Goal: Task Accomplishment & Management: Use online tool/utility

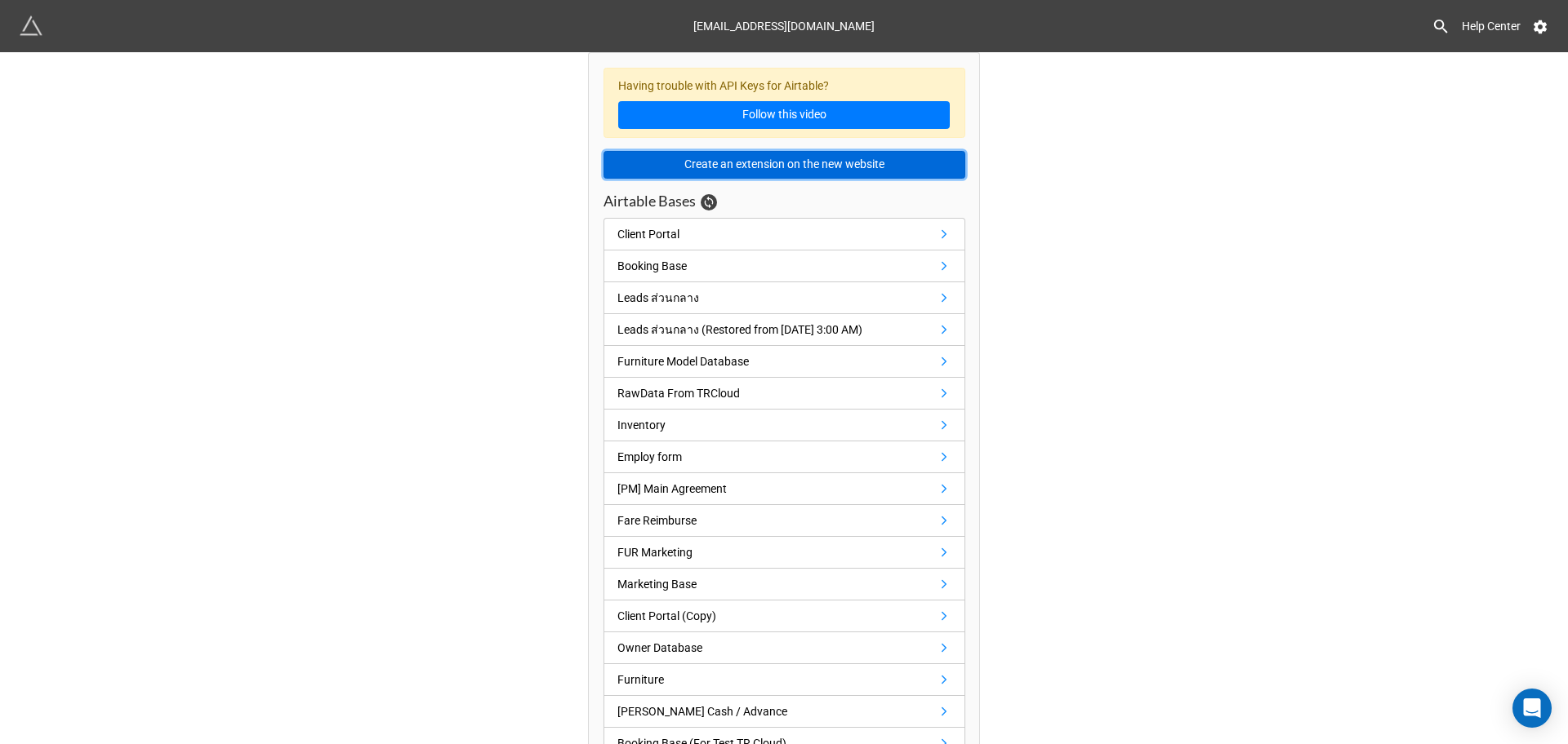
click at [860, 158] on button "Create an extension on the new website" at bounding box center [784, 165] width 362 height 27
click at [827, 177] on button "Create an extension on the new website" at bounding box center [784, 165] width 362 height 27
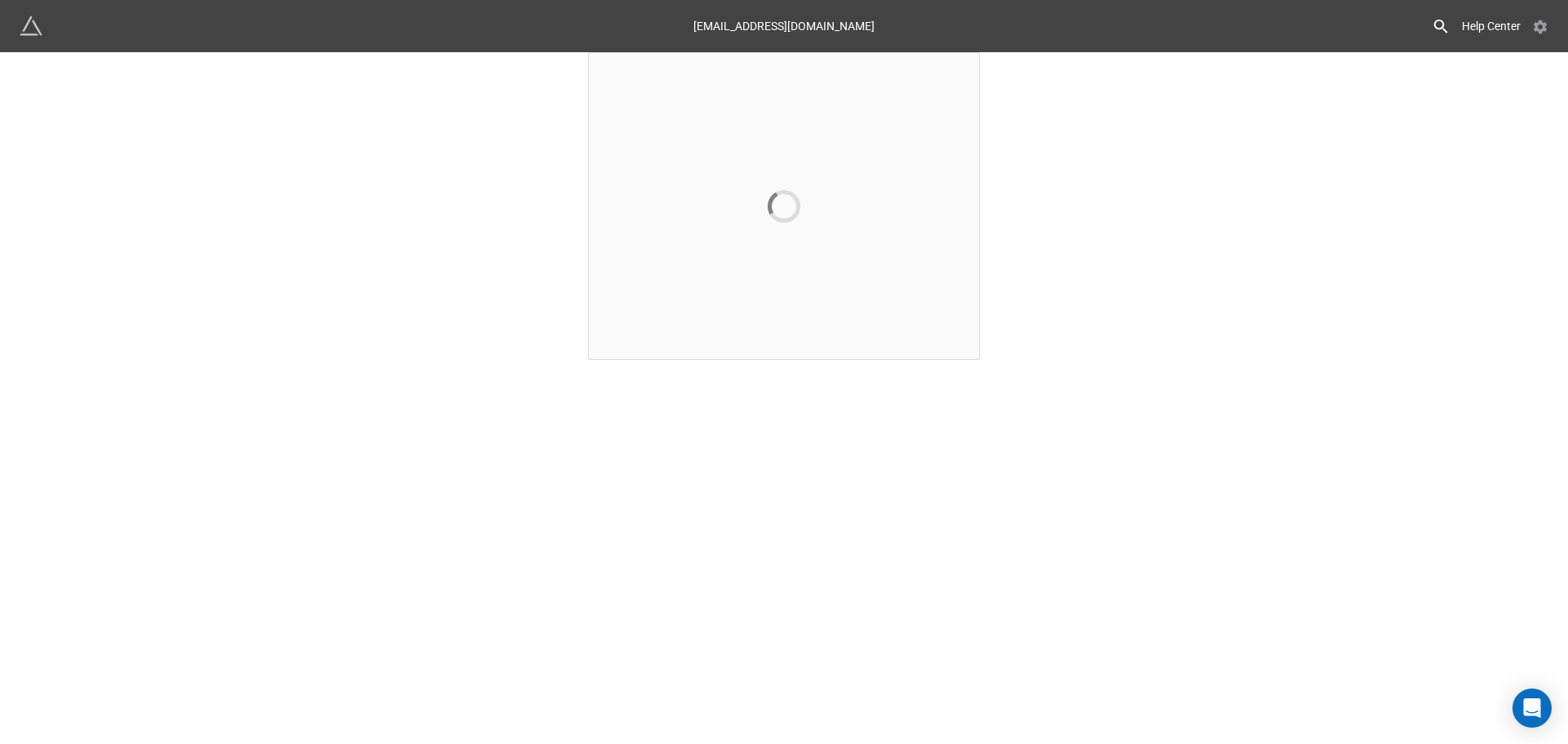
click at [1545, 27] on icon at bounding box center [1541, 27] width 13 height 14
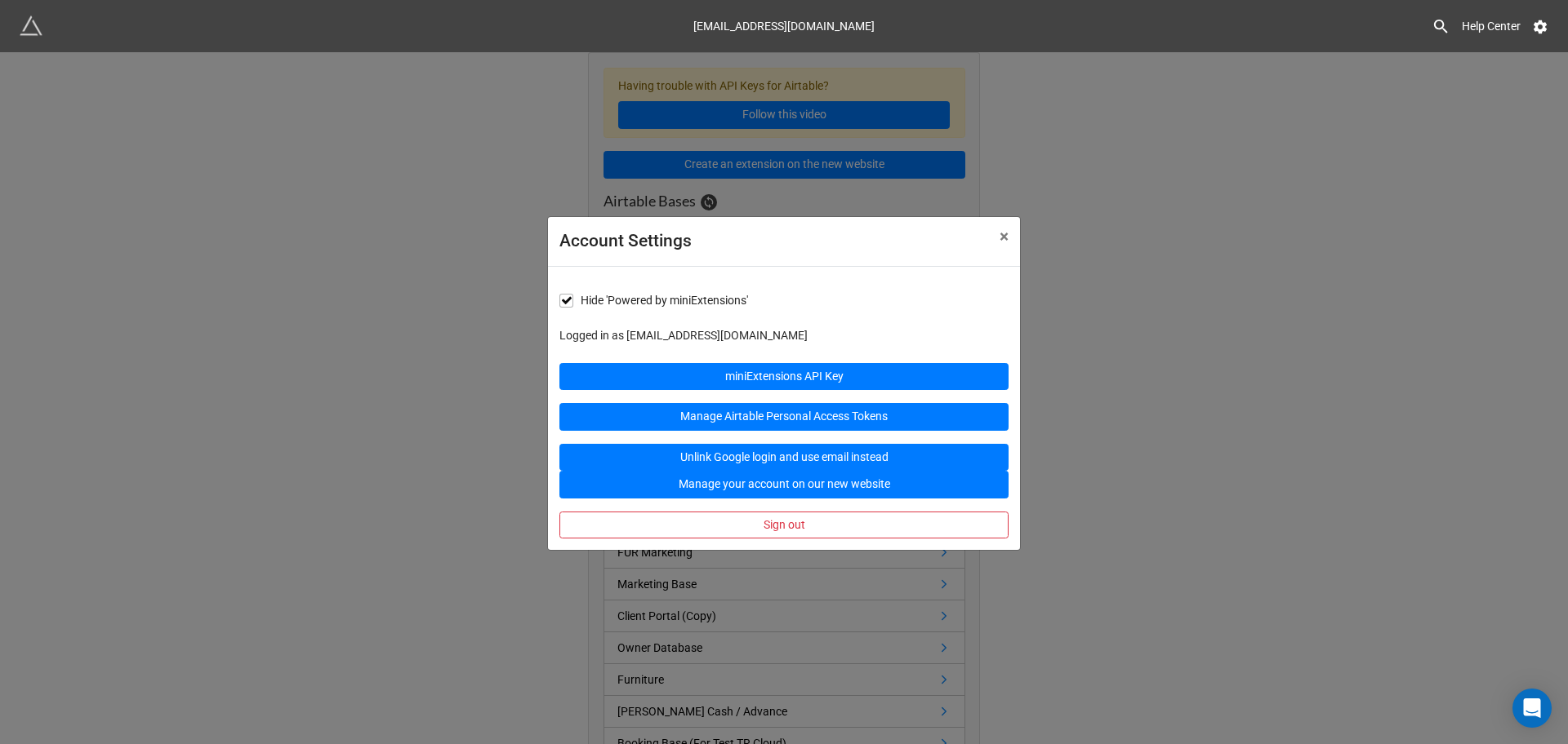
click at [1421, 163] on div "Account Settings × Close Hide 'Powered by miniExtensions' Logged in as [EMAIL_A…" at bounding box center [784, 424] width 1568 height 744
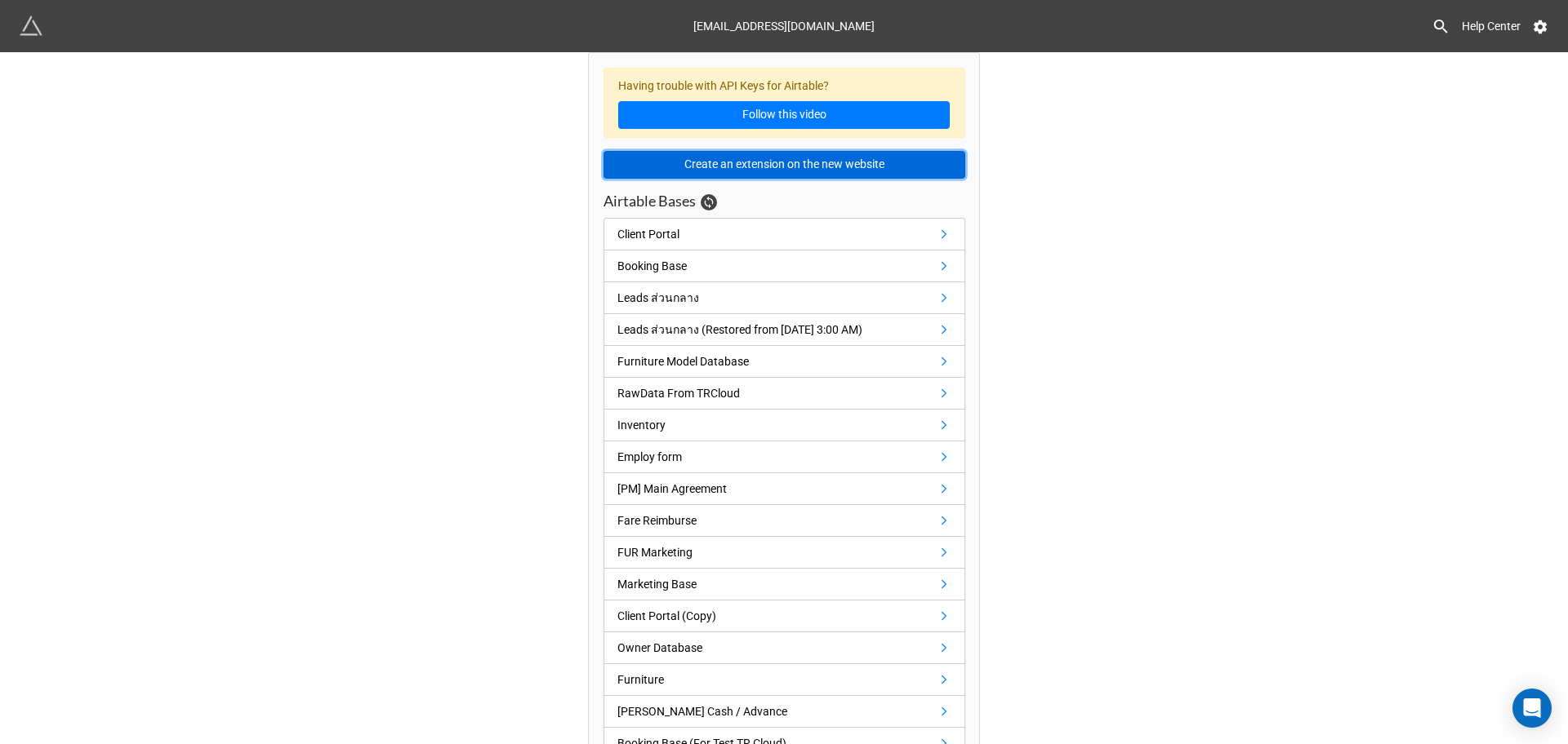
click at [743, 165] on button "Create an extension on the new website" at bounding box center [784, 165] width 362 height 27
